Goal: Task Accomplishment & Management: Manage account settings

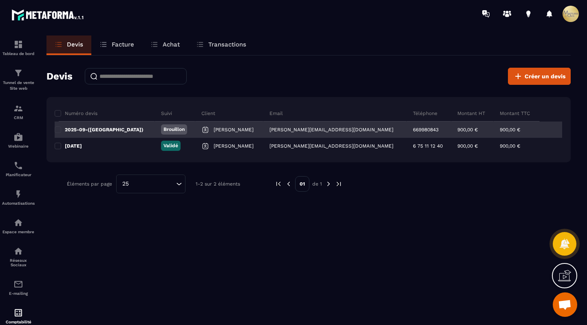
click at [407, 131] on div "669980843" at bounding box center [429, 130] width 44 height 16
click at [524, 132] on div "900,00 €" at bounding box center [528, 130] width 69 height 16
click at [550, 130] on div "900,00 €" at bounding box center [528, 130] width 69 height 16
click at [164, 126] on p "Brouillon" at bounding box center [174, 129] width 21 height 7
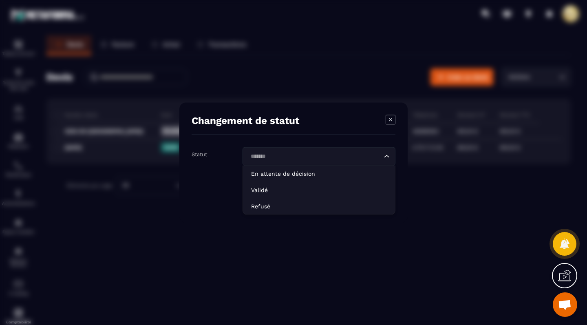
click at [318, 151] on div "Loading..." at bounding box center [319, 156] width 153 height 19
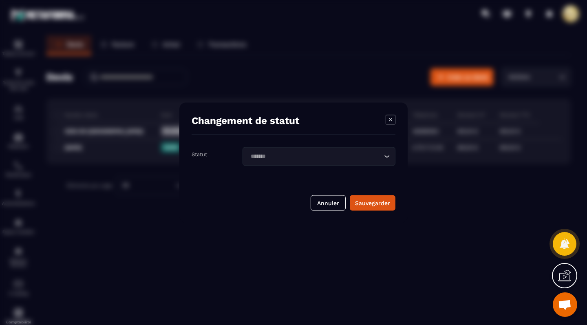
click at [318, 151] on div "Loading..." at bounding box center [319, 156] width 153 height 19
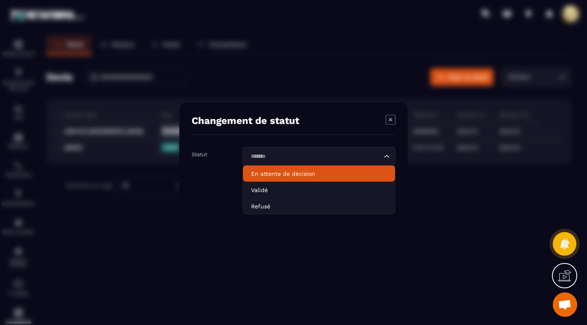
click at [315, 168] on li "En attente de décision" at bounding box center [319, 173] width 152 height 16
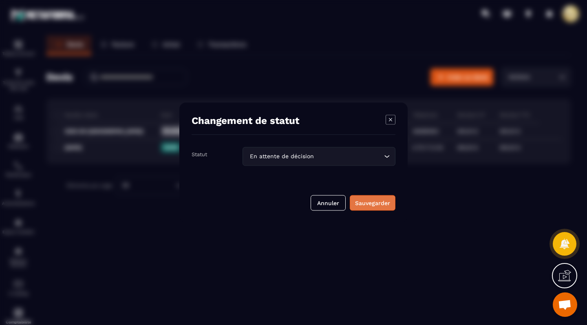
click at [379, 203] on div "Sauvegarder" at bounding box center [372, 203] width 35 height 8
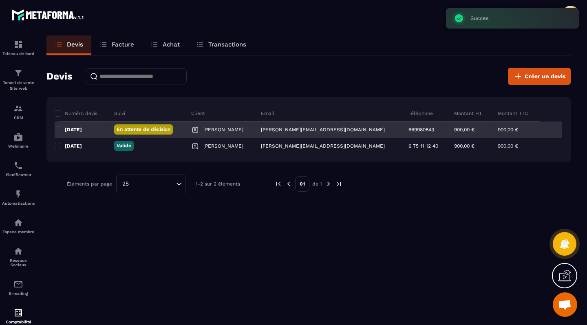
click at [404, 131] on div "669980843" at bounding box center [425, 130] width 46 height 16
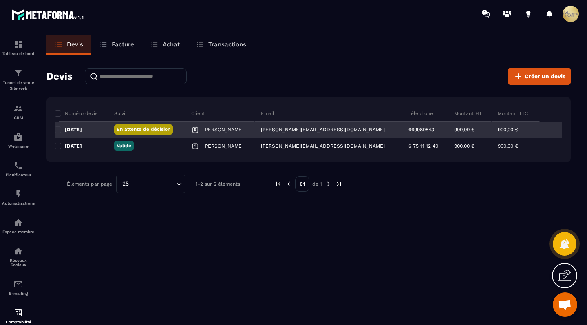
click at [168, 128] on p "En attente de décision" at bounding box center [144, 129] width 54 height 7
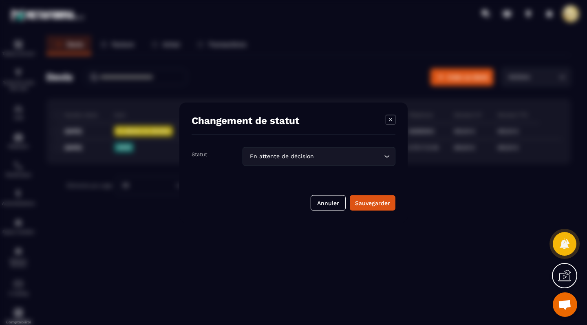
click at [392, 120] on icon "Modal window" at bounding box center [391, 120] width 10 height 10
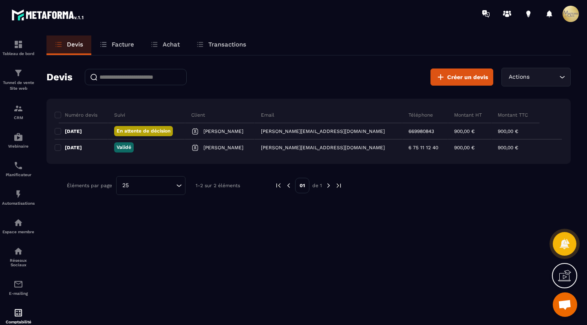
click at [80, 129] on div "Tableau de bord Tunnel de vente Site web CRM Webinaire Planificateur Automatisa…" at bounding box center [69, 175] width 139 height 296
click at [80, 130] on div "Tableau de bord Tunnel de vente Site web CRM Webinaire Planificateur Automatisa…" at bounding box center [69, 175] width 139 height 296
click at [561, 77] on icon "Search for option" at bounding box center [562, 77] width 8 height 8
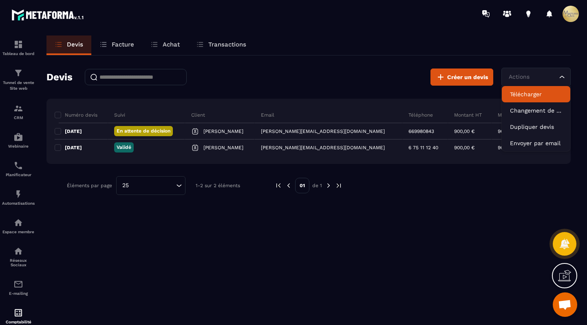
click at [557, 93] on p "Télécharger" at bounding box center [536, 94] width 52 height 8
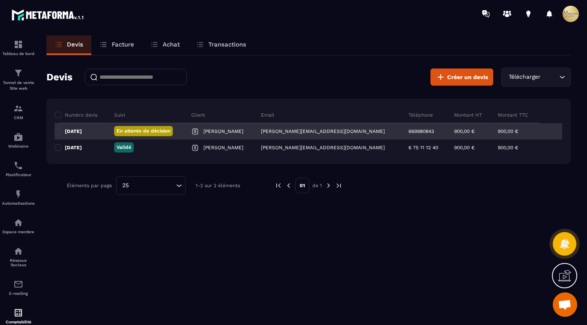
click at [352, 127] on div "[PERSON_NAME][EMAIL_ADDRESS][DOMAIN_NAME]" at bounding box center [329, 131] width 148 height 16
